Goal: Information Seeking & Learning: Check status

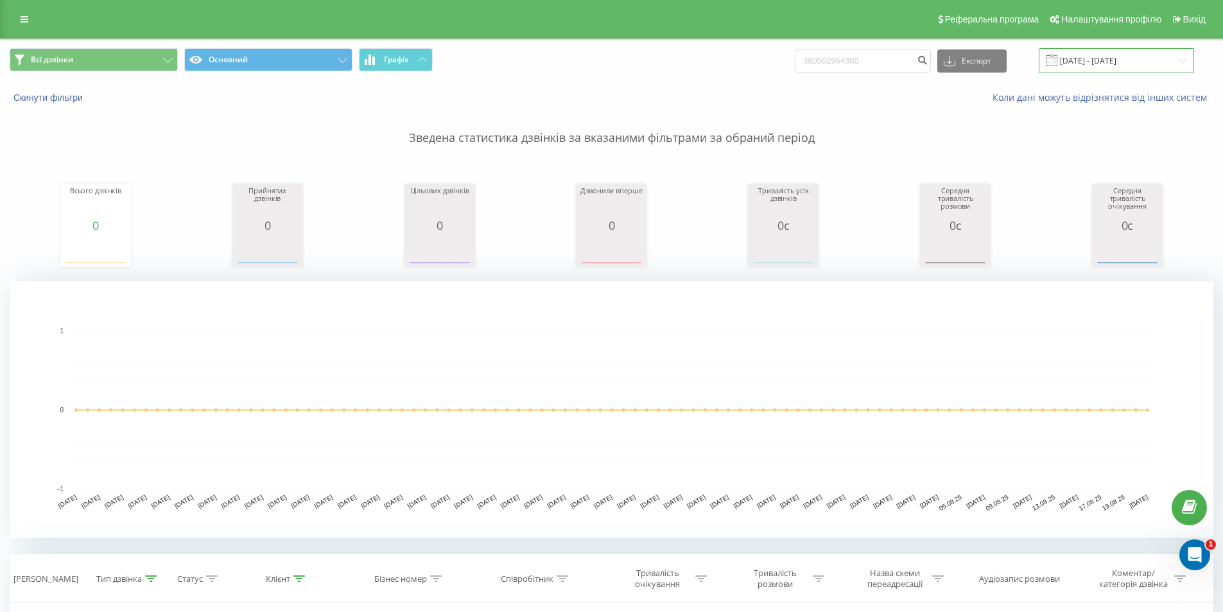
click at [1108, 58] on input "[DATE] - [DATE]" at bounding box center [1116, 60] width 155 height 25
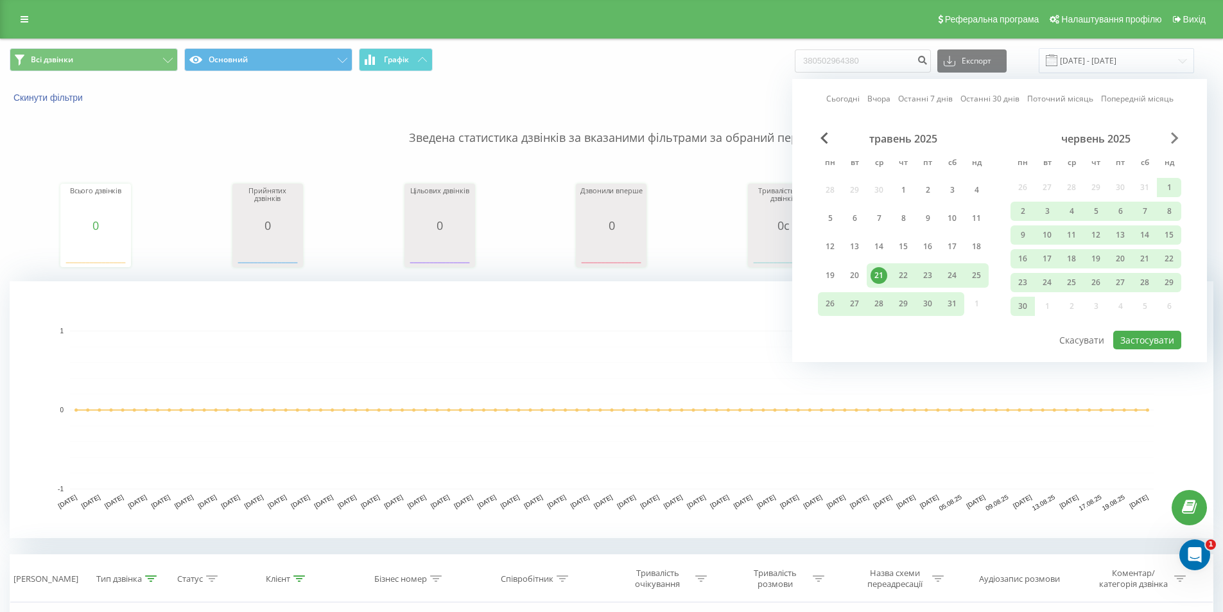
click at [1175, 133] on span "Next Month" at bounding box center [1175, 138] width 8 height 12
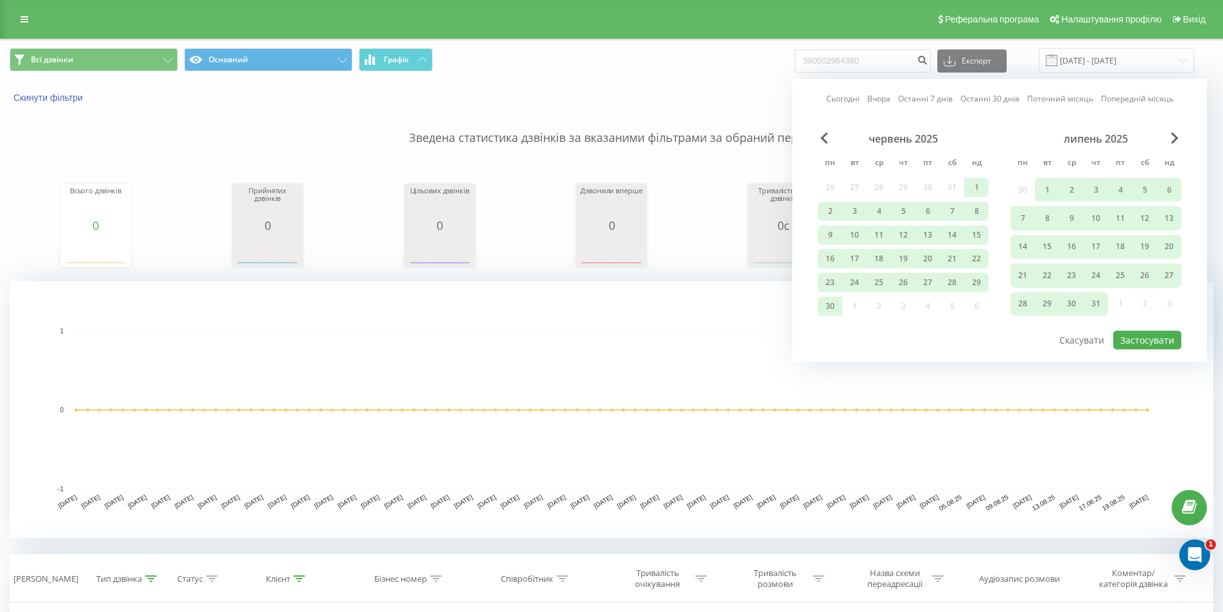
click at [1180, 142] on div "липень 2025" at bounding box center [1096, 138] width 171 height 13
click at [1176, 142] on span "Next Month" at bounding box center [1175, 138] width 8 height 12
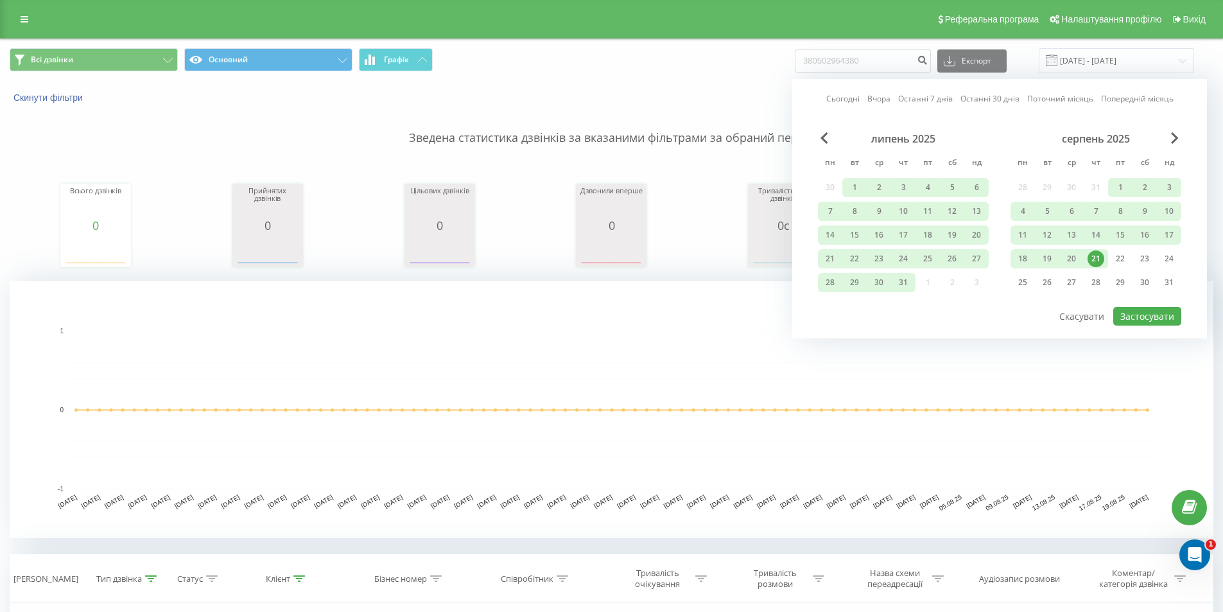
click at [1096, 261] on div "21" at bounding box center [1096, 258] width 17 height 17
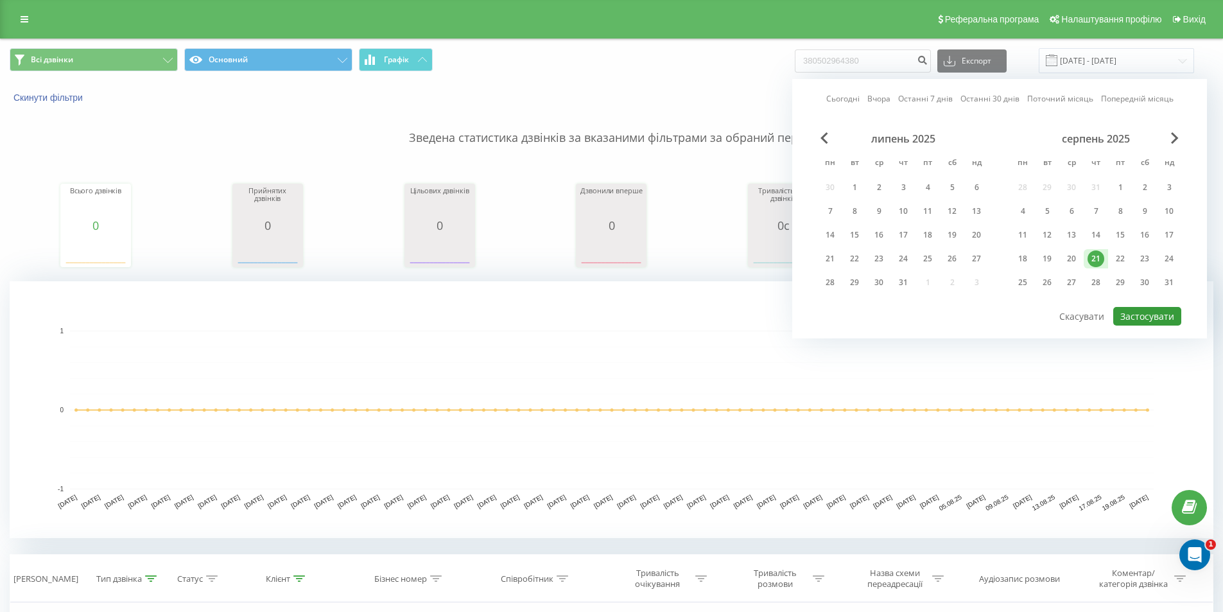
click at [1134, 320] on button "Застосувати" at bounding box center [1148, 316] width 68 height 19
type input "[DATE] - [DATE]"
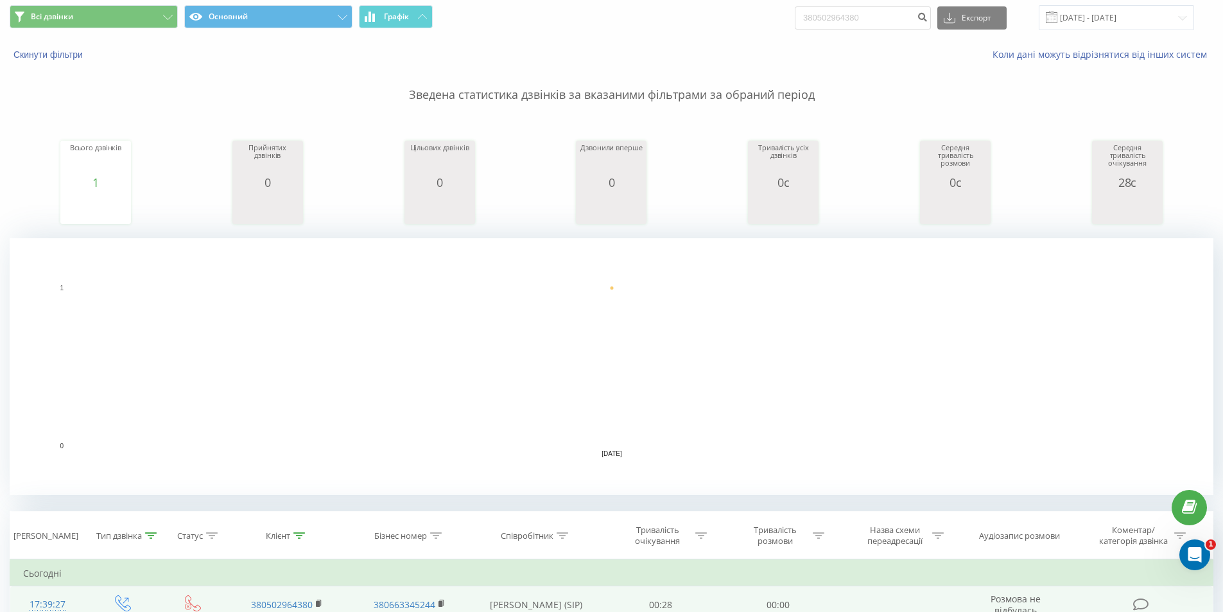
scroll to position [257, 0]
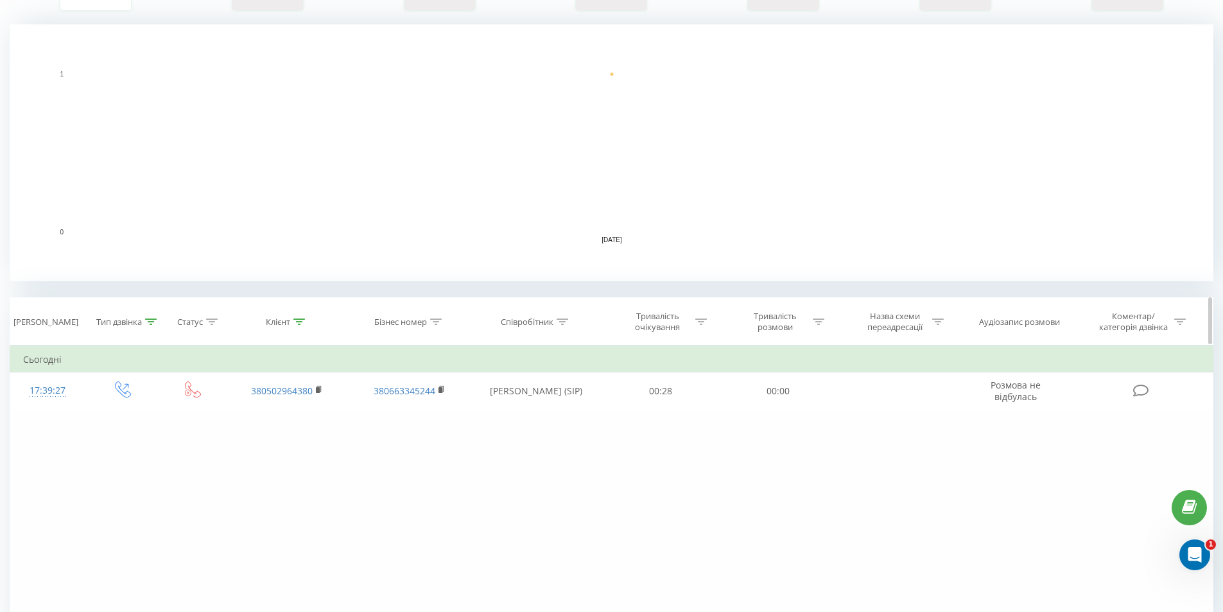
click at [147, 320] on icon at bounding box center [151, 322] width 12 height 6
click at [133, 414] on div at bounding box center [115, 414] width 91 height 12
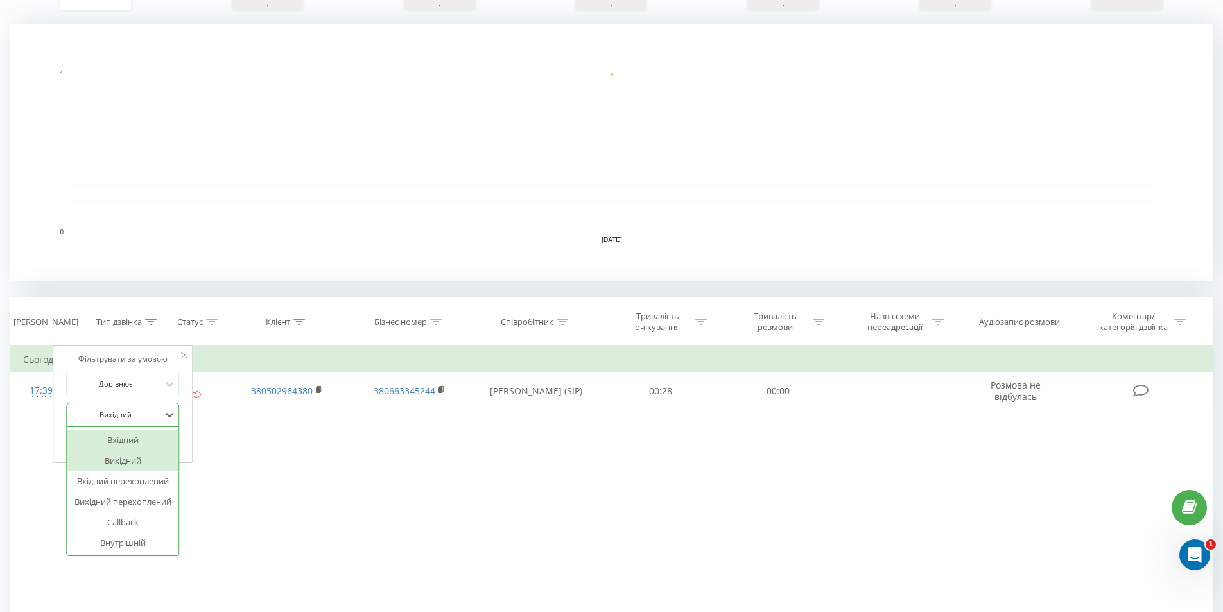
click at [125, 433] on div "Вхідний" at bounding box center [123, 440] width 112 height 21
click at [141, 430] on div "Скасувати OK" at bounding box center [122, 441] width 113 height 29
click at [148, 439] on span "OK" at bounding box center [150, 441] width 36 height 20
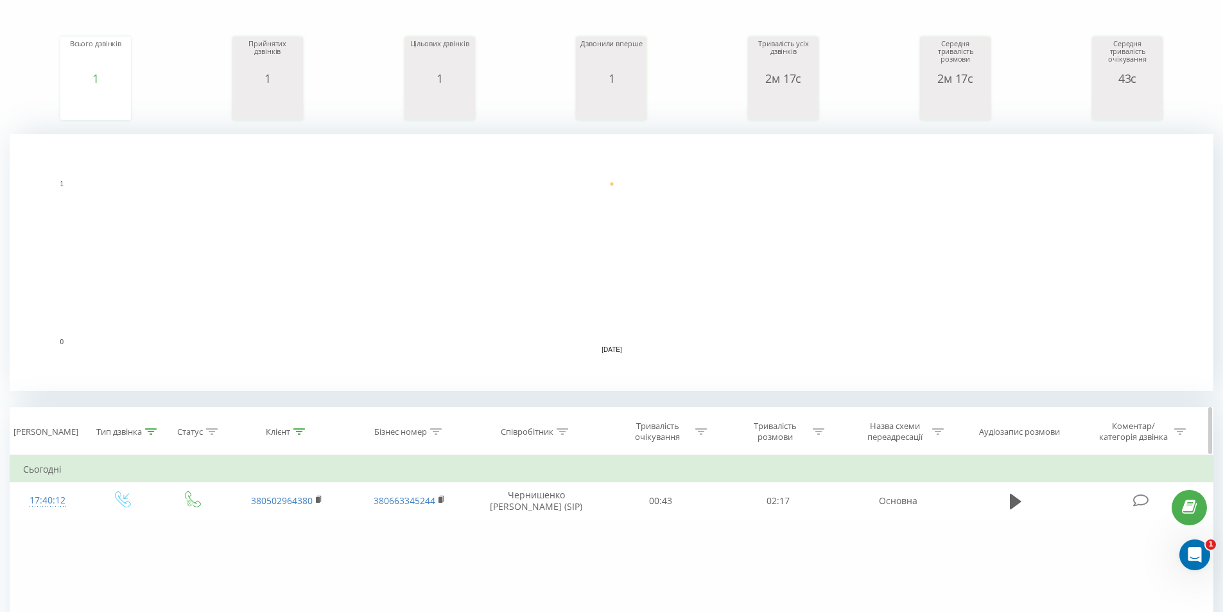
click at [564, 430] on icon at bounding box center [563, 431] width 12 height 6
click at [536, 523] on input "text" at bounding box center [536, 523] width 113 height 22
type input "[PERSON_NAME] (SIP)"
click at [564, 547] on span "OK" at bounding box center [564, 549] width 36 height 20
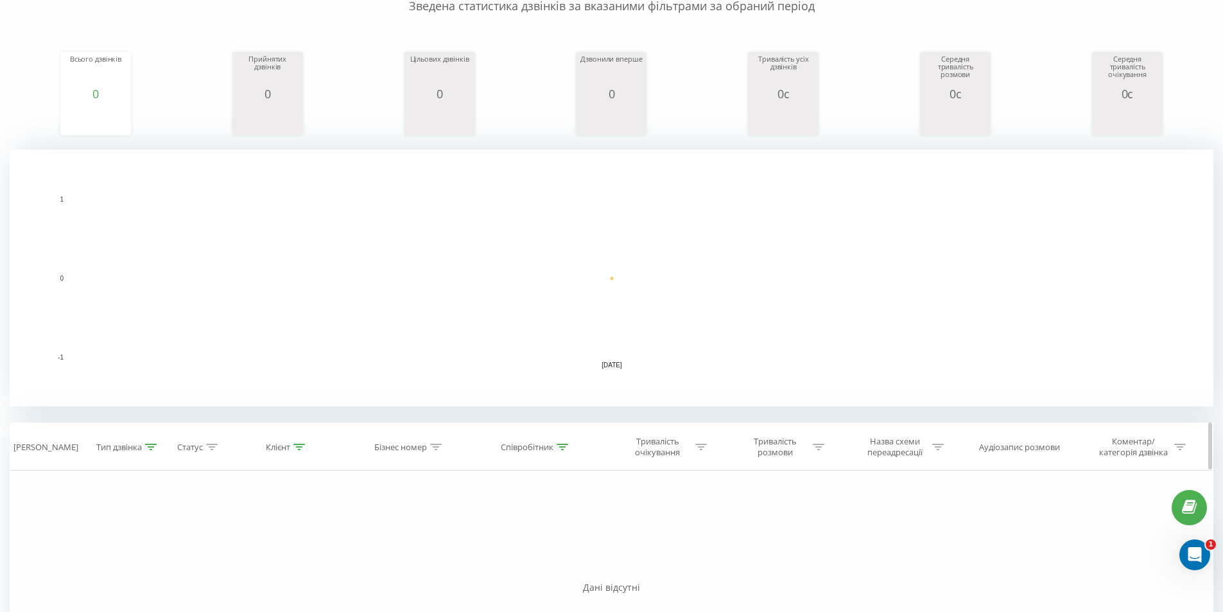
scroll to position [257, 0]
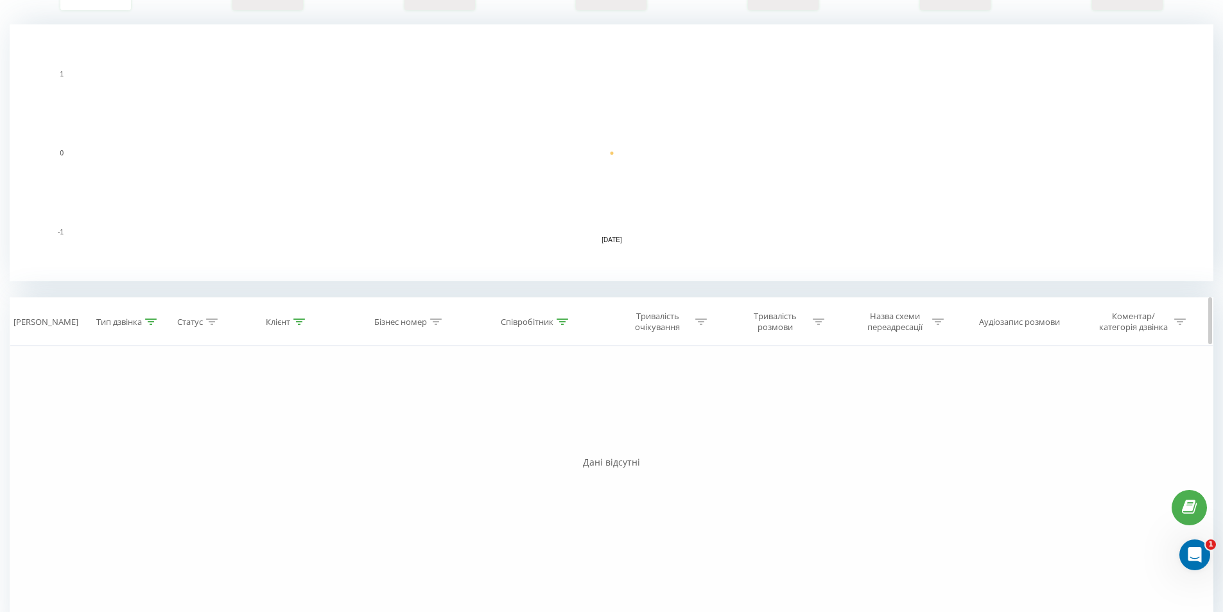
click at [148, 321] on icon at bounding box center [151, 322] width 12 height 6
click at [127, 417] on div at bounding box center [115, 414] width 91 height 12
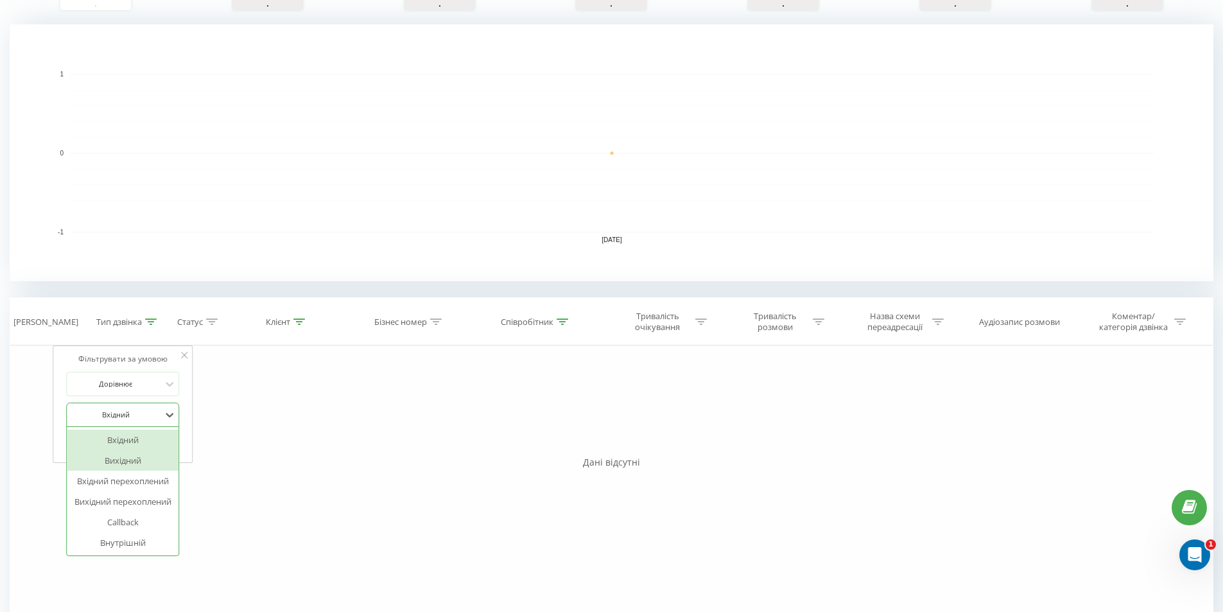
click at [121, 457] on div "Вихідний" at bounding box center [123, 460] width 112 height 21
click at [143, 438] on span "OK" at bounding box center [150, 441] width 36 height 20
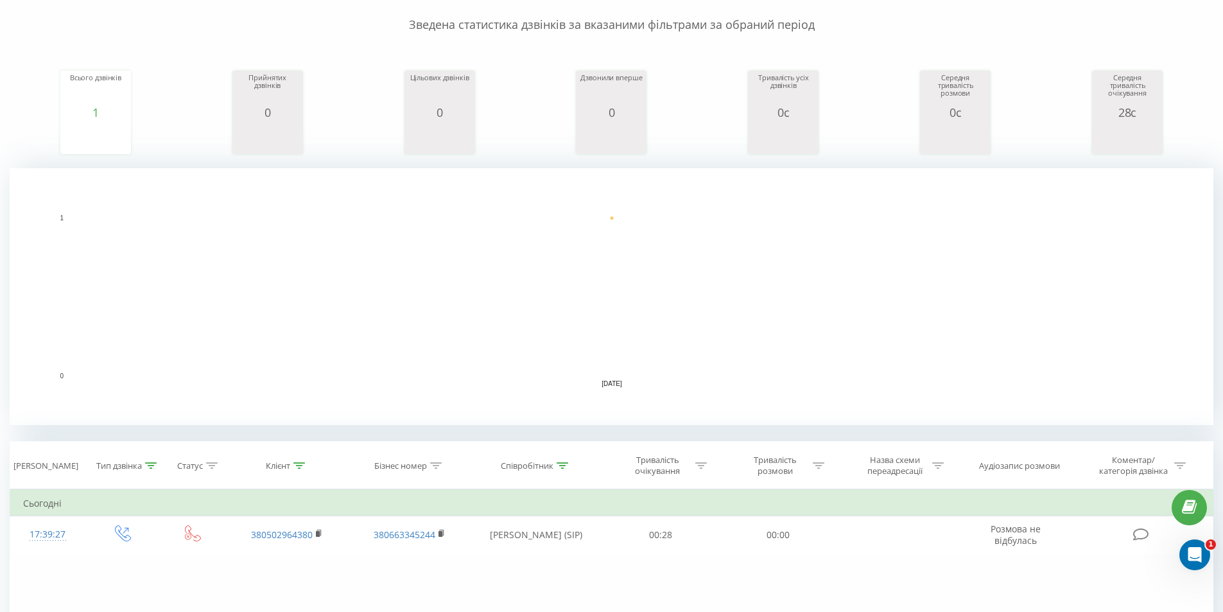
scroll to position [321, 0]
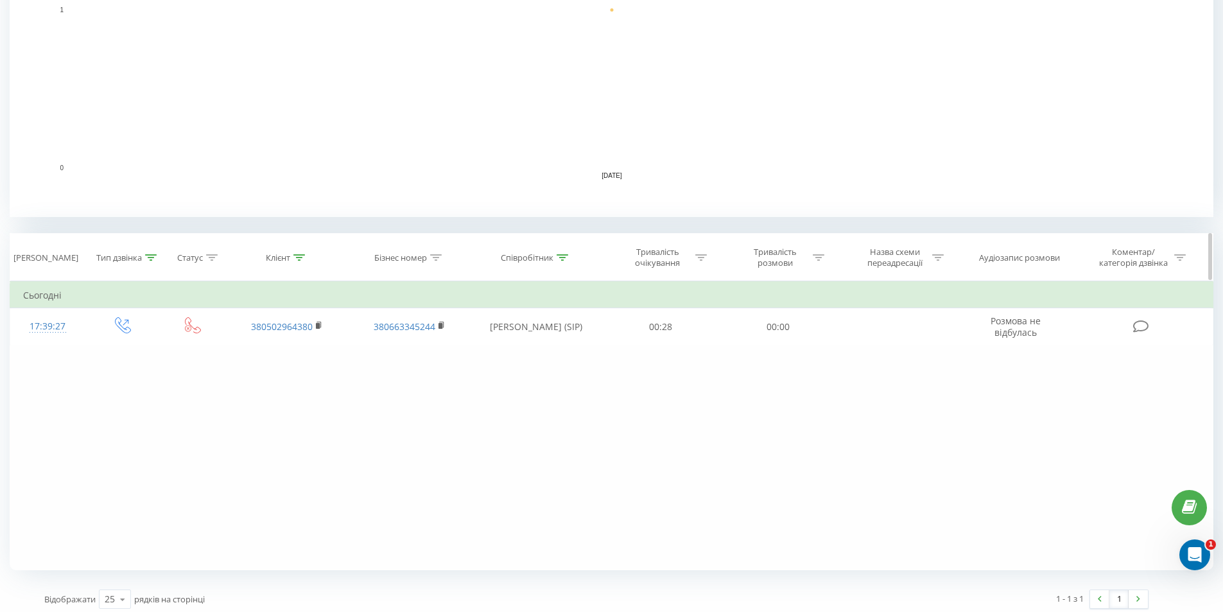
click at [152, 259] on icon at bounding box center [151, 257] width 12 height 6
click at [144, 361] on div "Вихідний" at bounding box center [122, 350] width 113 height 24
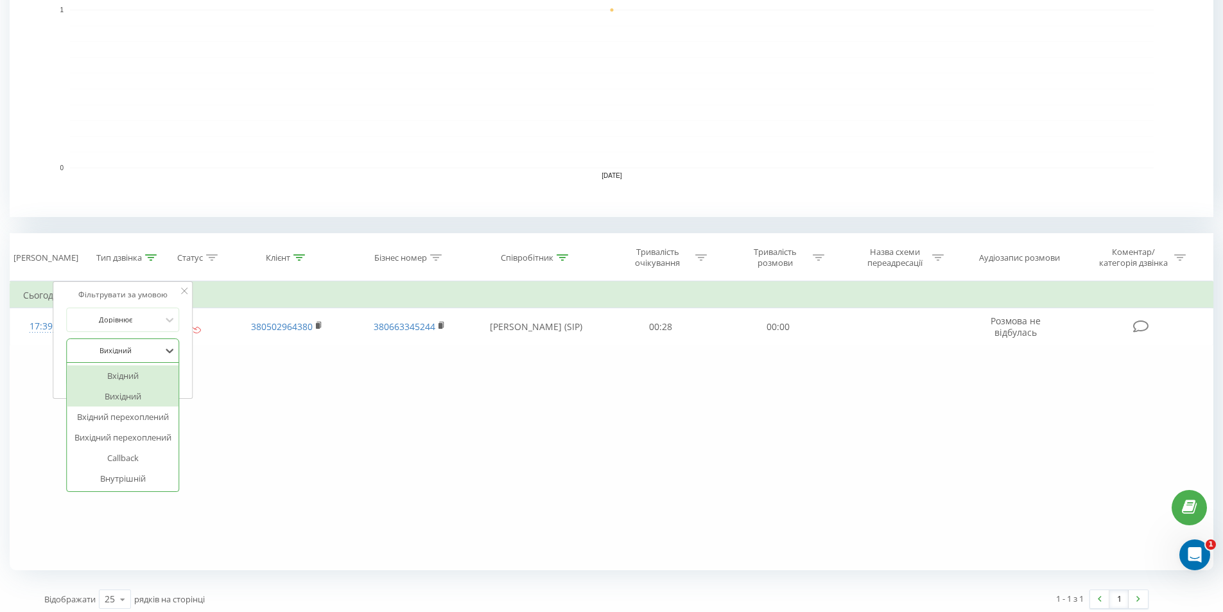
click at [138, 376] on div "Вхідний" at bounding box center [123, 375] width 112 height 21
click at [147, 377] on span "OK" at bounding box center [150, 377] width 36 height 20
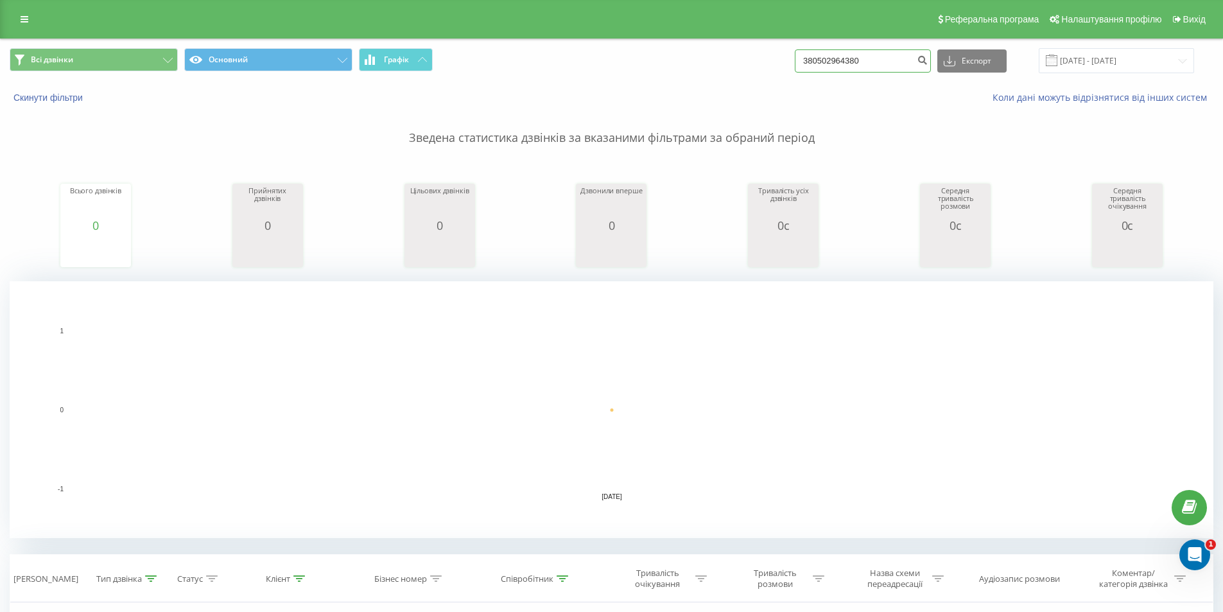
drag, startPoint x: 891, startPoint y: 61, endPoint x: 792, endPoint y: 60, distance: 98.9
click at [792, 60] on div "Всі дзвінки Основний Графік 380502964380 Експорт .csv .xls .xlsx [DATE] - [DATE]" at bounding box center [612, 60] width 1204 height 25
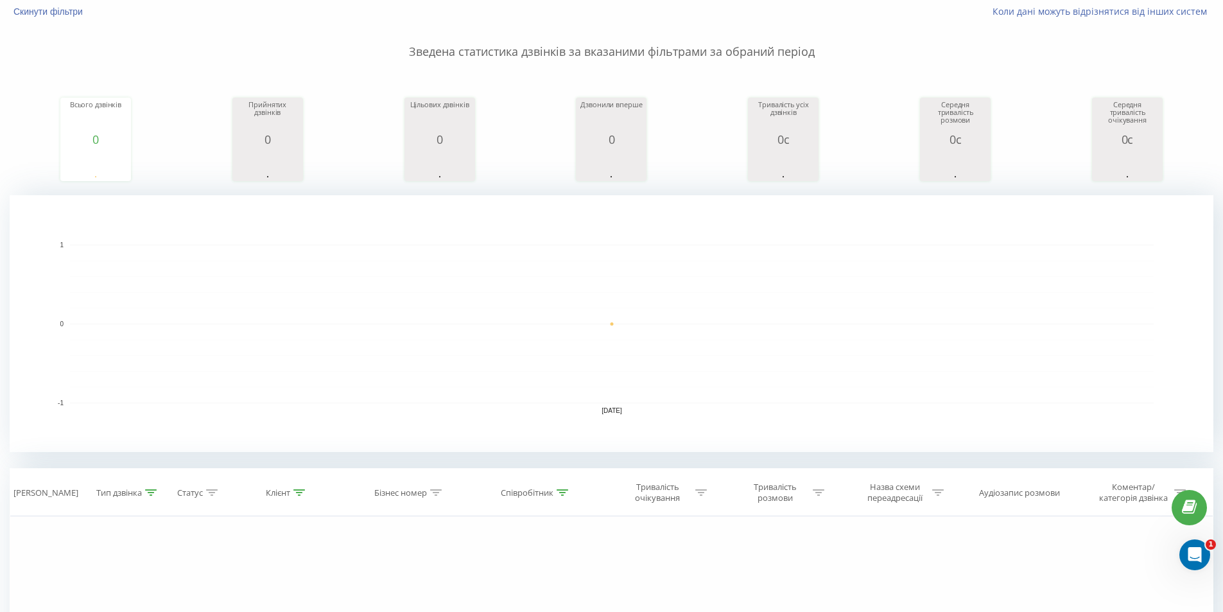
scroll to position [290, 0]
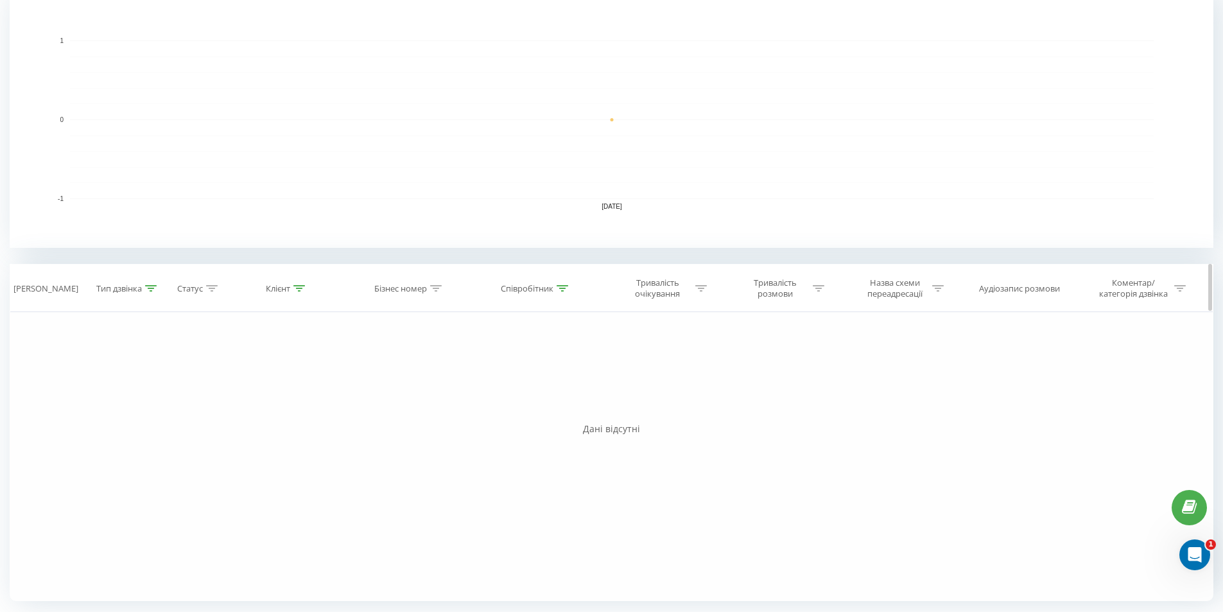
click at [155, 292] on div at bounding box center [151, 288] width 12 height 11
click at [150, 381] on div at bounding box center [115, 381] width 91 height 12
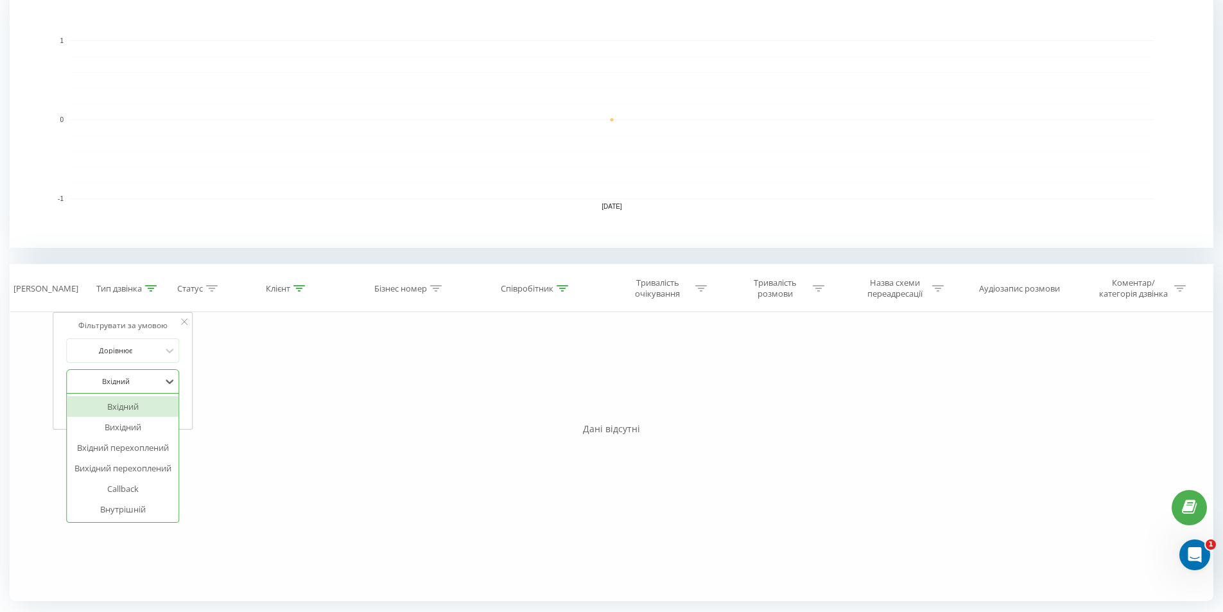
click at [136, 402] on div "Вхідний" at bounding box center [123, 406] width 112 height 21
click at [140, 404] on span "OK" at bounding box center [150, 408] width 36 height 20
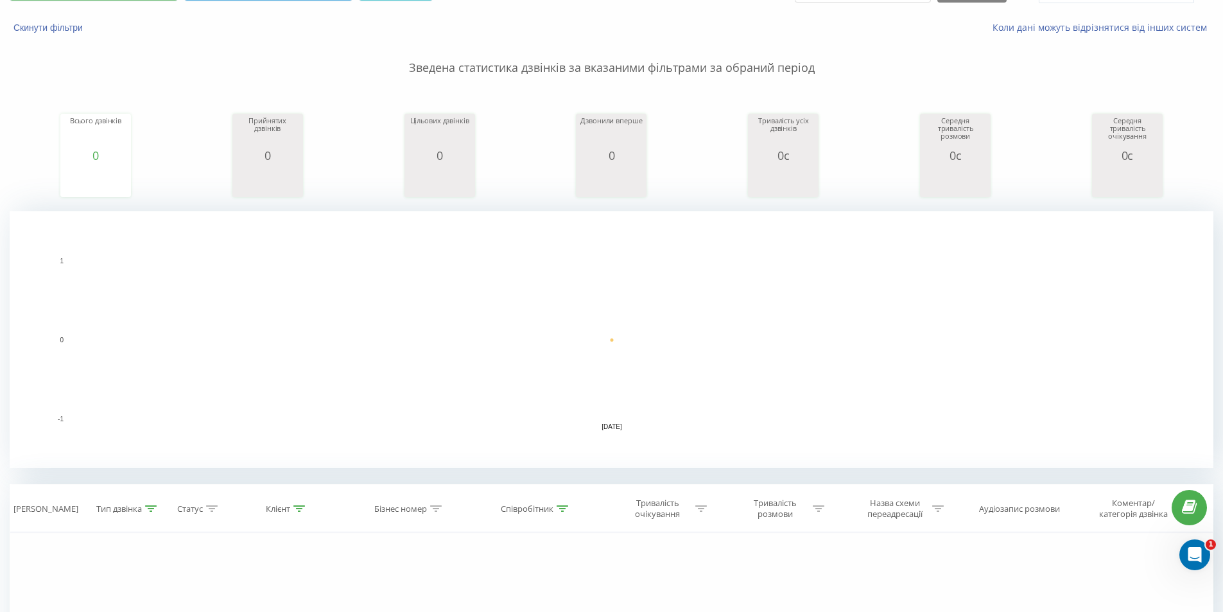
scroll to position [0, 0]
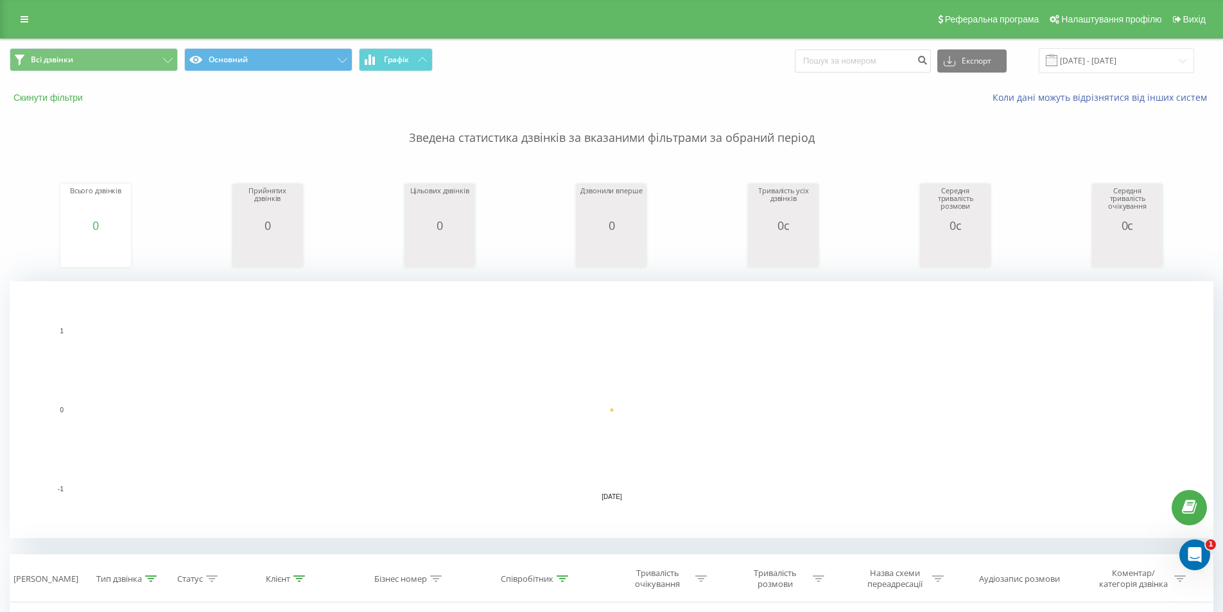
click at [71, 101] on button "Скинути фільтри" at bounding box center [50, 98] width 80 height 12
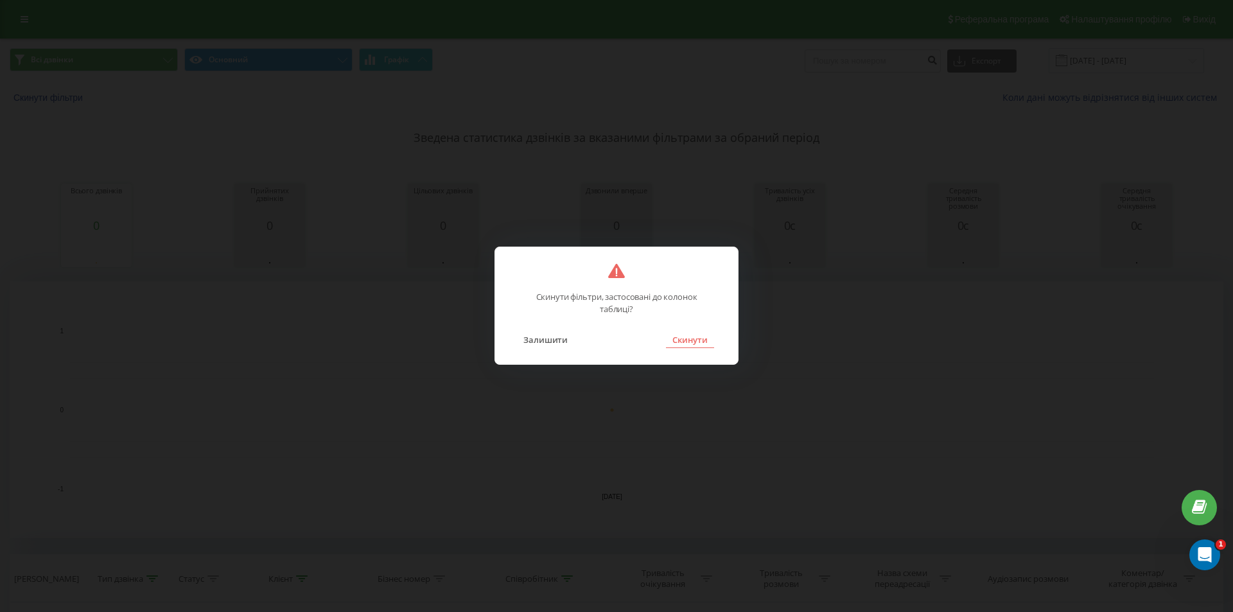
click at [690, 347] on button "Скинути" at bounding box center [690, 339] width 48 height 17
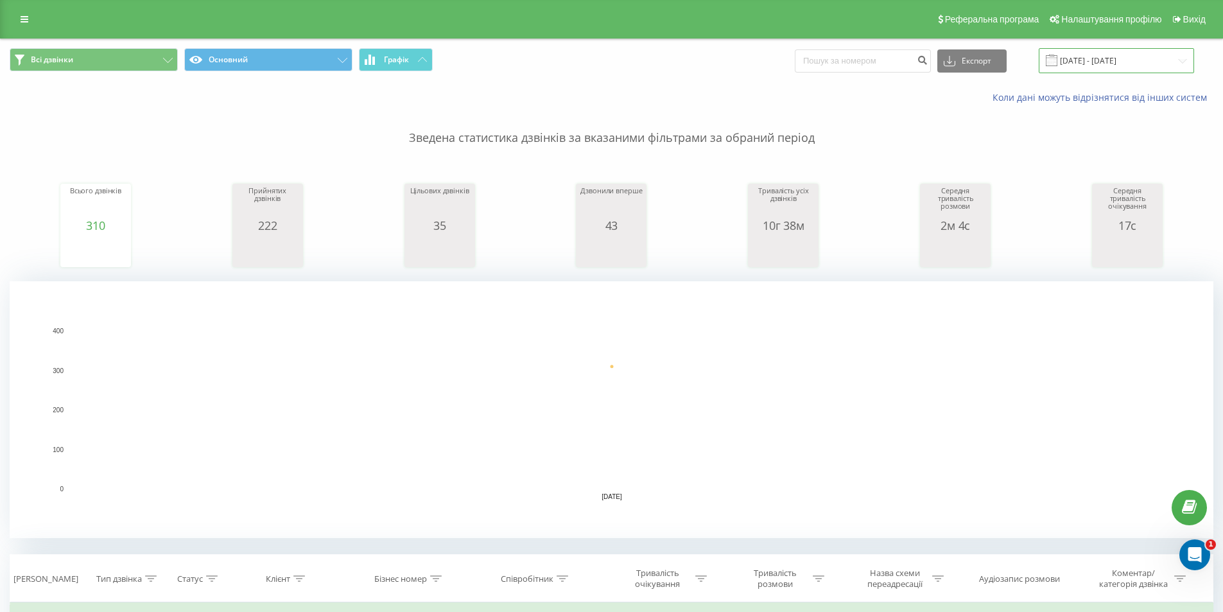
drag, startPoint x: 1104, startPoint y: 67, endPoint x: 1108, endPoint y: 51, distance: 16.5
click at [1104, 66] on input "[DATE] - [DATE]" at bounding box center [1116, 60] width 155 height 25
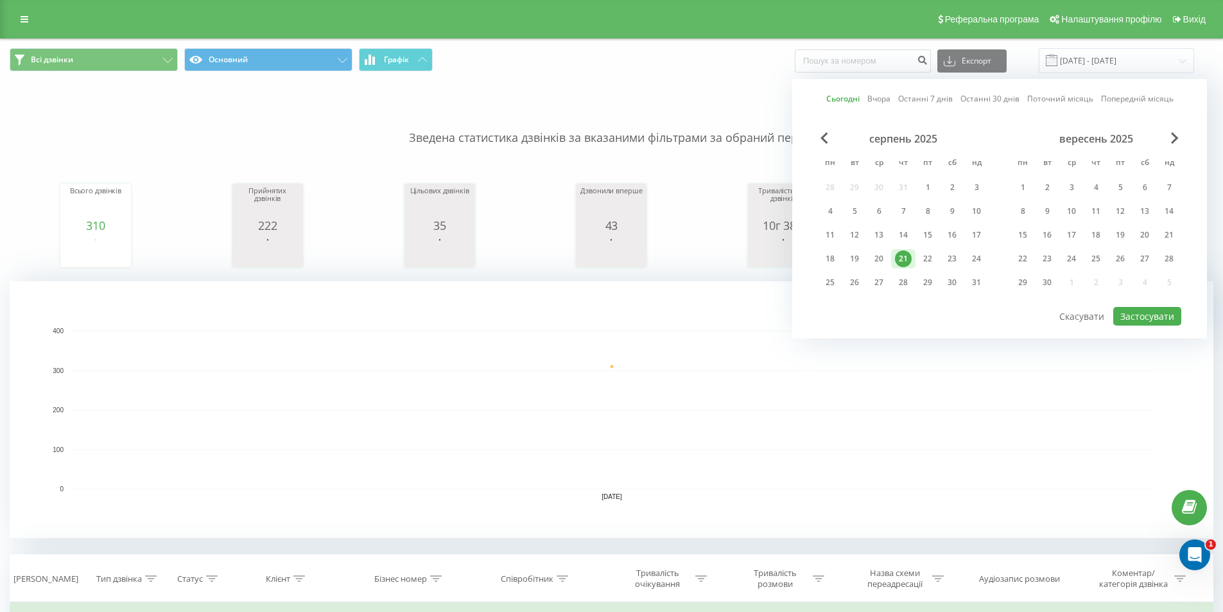
click at [902, 258] on div "21" at bounding box center [903, 258] width 17 height 17
click at [1149, 318] on button "Застосувати" at bounding box center [1148, 316] width 68 height 19
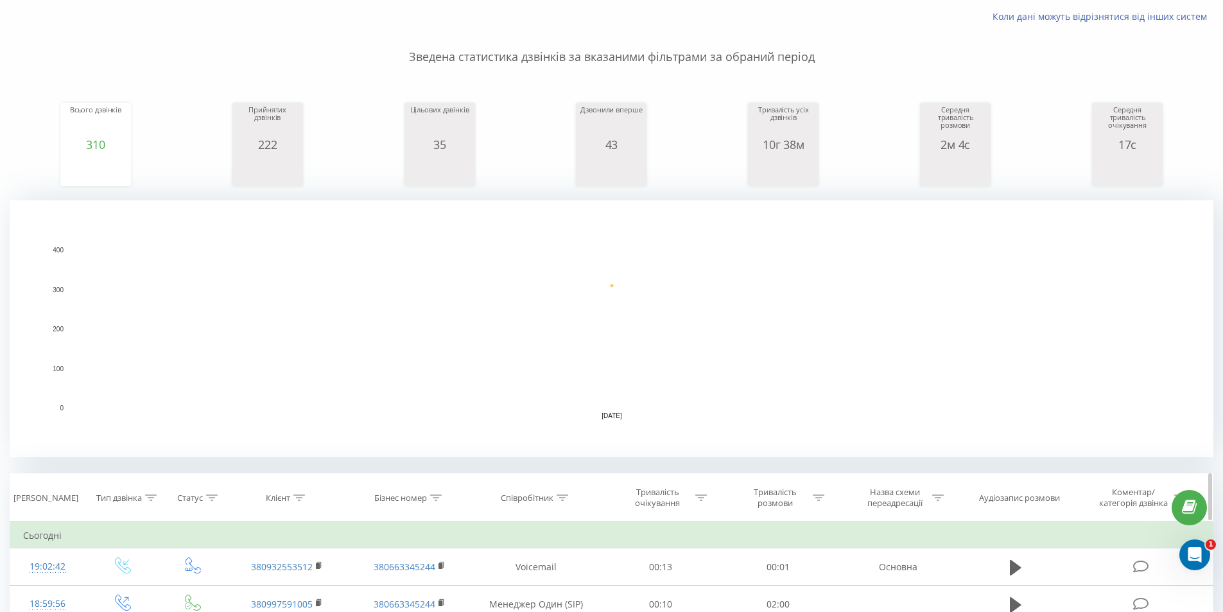
scroll to position [193, 0]
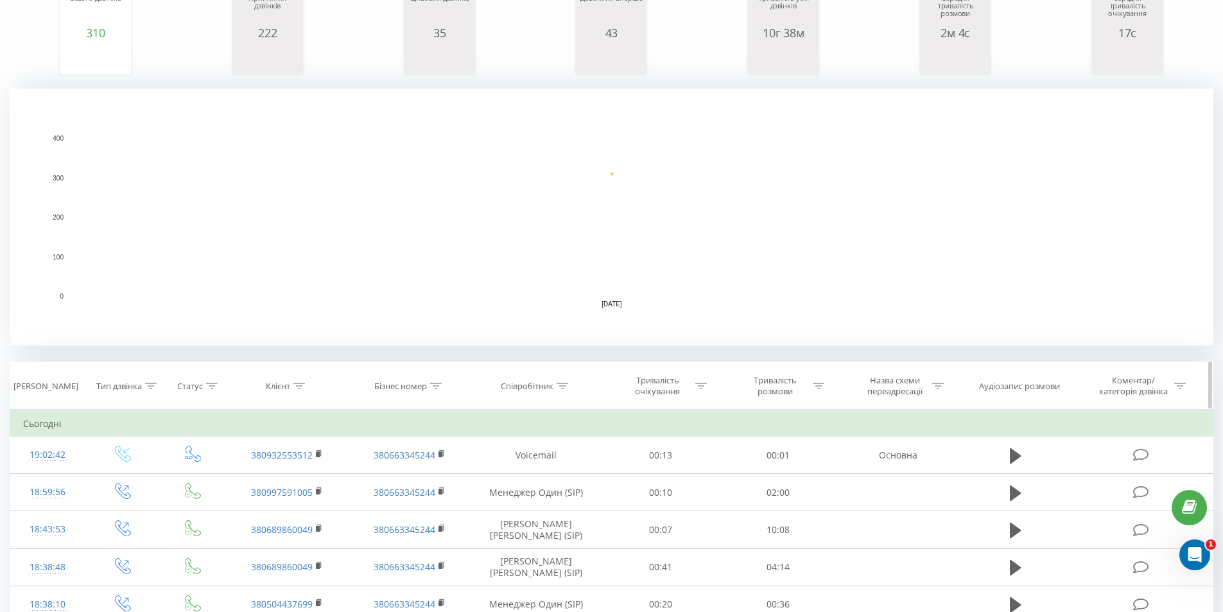
click at [561, 386] on icon at bounding box center [563, 386] width 12 height 6
click at [537, 483] on input "text" at bounding box center [536, 478] width 113 height 22
type input "[PERSON_NAME] (SIP)"
drag, startPoint x: 572, startPoint y: 503, endPoint x: 565, endPoint y: 494, distance: 11.6
click at [571, 503] on span "OK" at bounding box center [564, 503] width 36 height 20
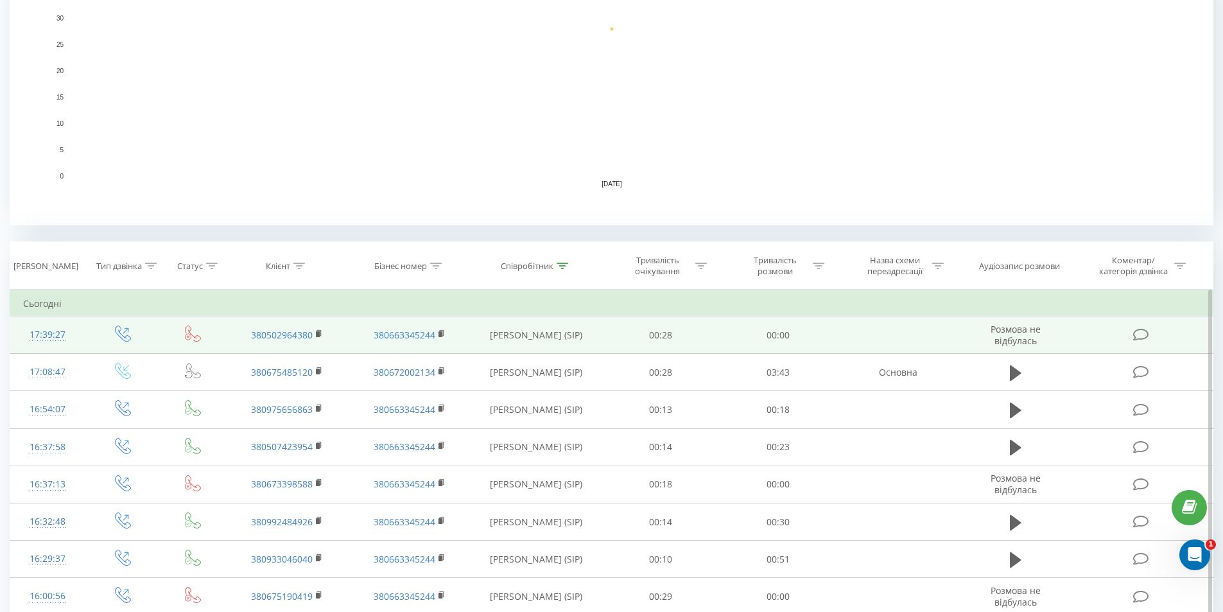
scroll to position [321, 0]
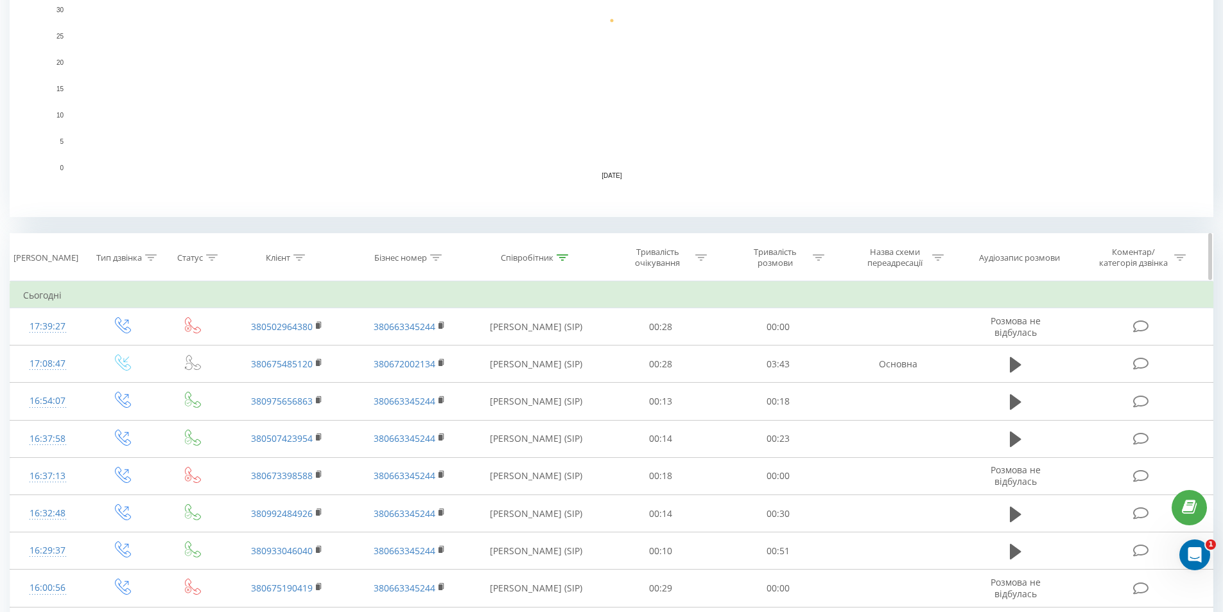
click at [150, 256] on icon at bounding box center [151, 257] width 12 height 6
click at [123, 349] on div "Введіть значення" at bounding box center [115, 351] width 91 height 10
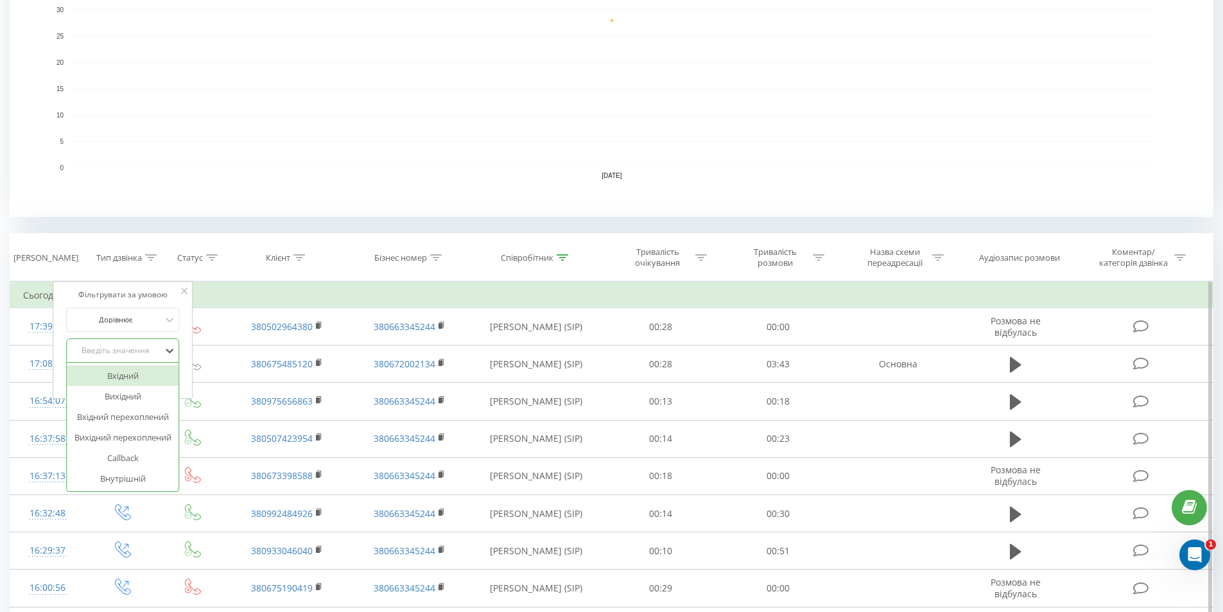
click at [127, 376] on div "Вхідний" at bounding box center [123, 375] width 112 height 21
click at [139, 376] on span "OK" at bounding box center [150, 377] width 36 height 20
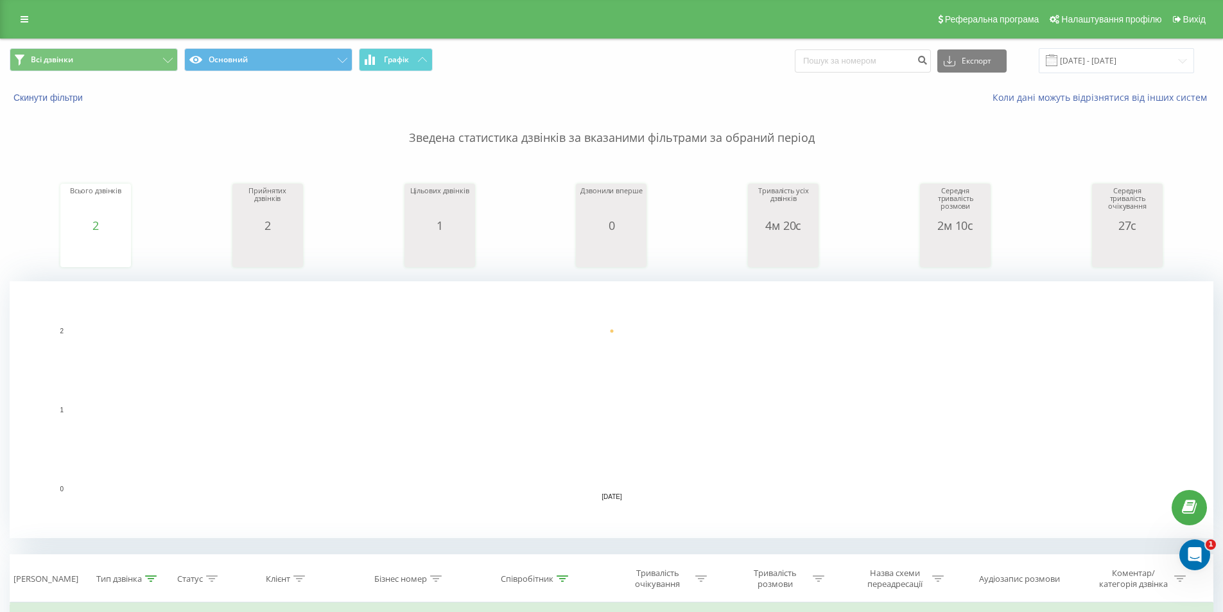
scroll to position [128, 0]
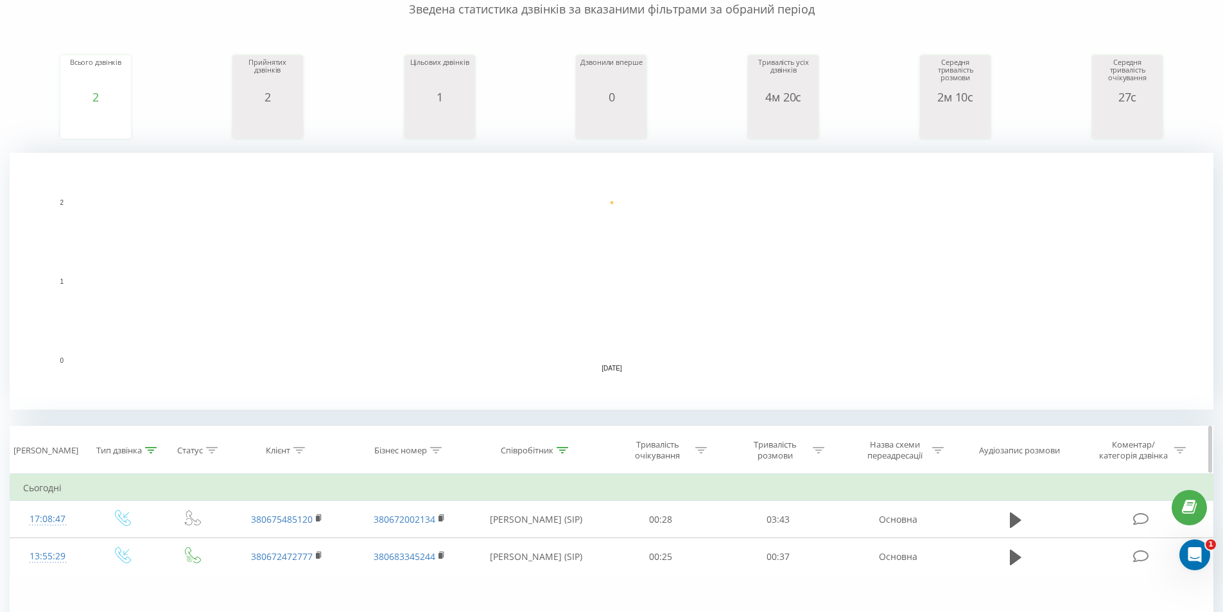
click at [154, 455] on div at bounding box center [151, 450] width 12 height 11
click at [116, 547] on div "Вхідний" at bounding box center [122, 543] width 113 height 24
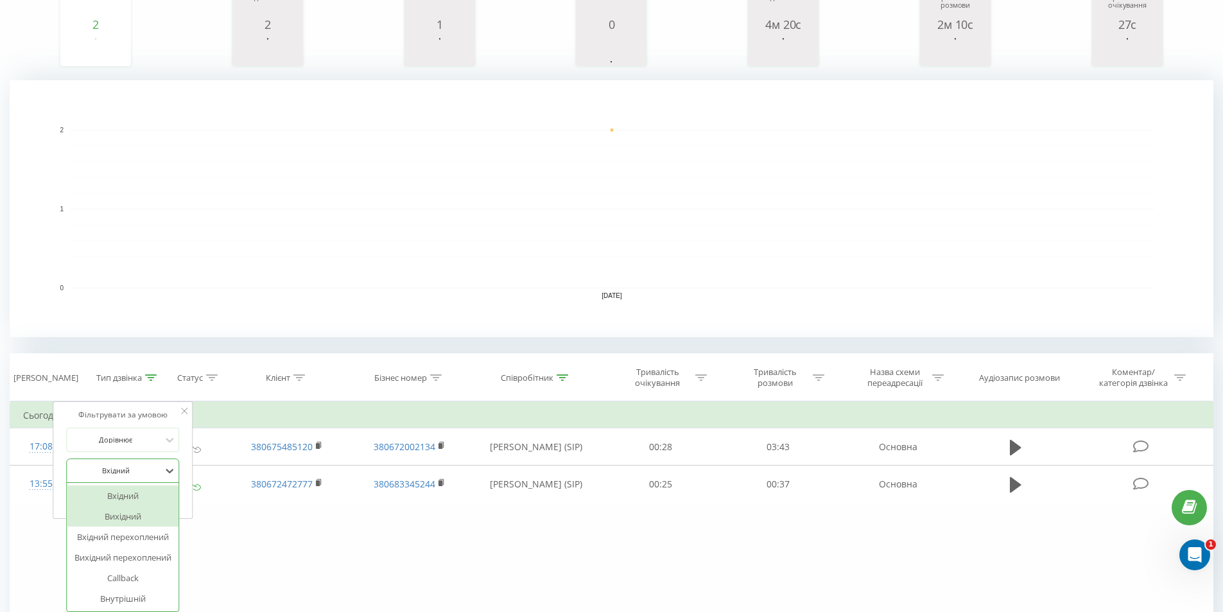
click at [131, 519] on div "Вихідний" at bounding box center [123, 516] width 112 height 21
click at [160, 497] on span "OK" at bounding box center [150, 497] width 36 height 20
